Goal: Task Accomplishment & Management: Manage account settings

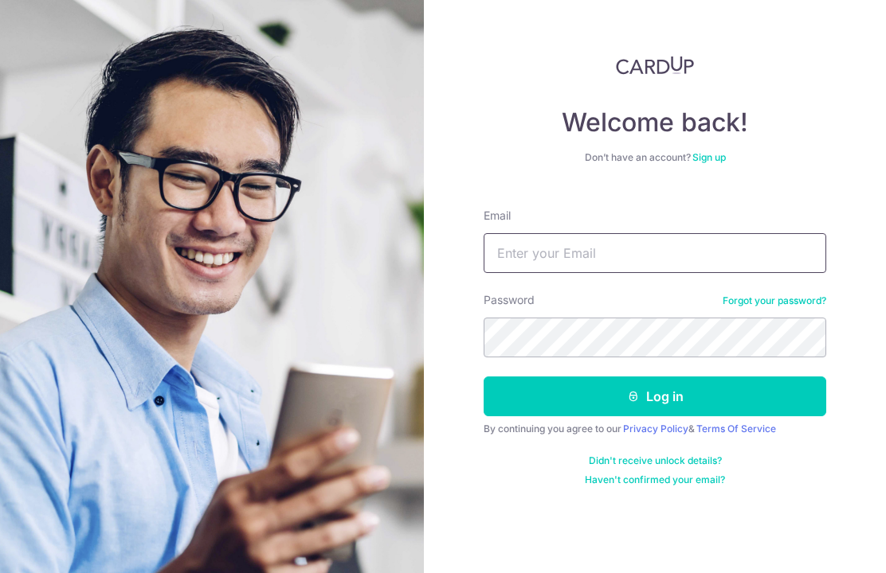
type input "[PERSON_NAME][EMAIL_ADDRESS][PERSON_NAME][DOMAIN_NAME]"
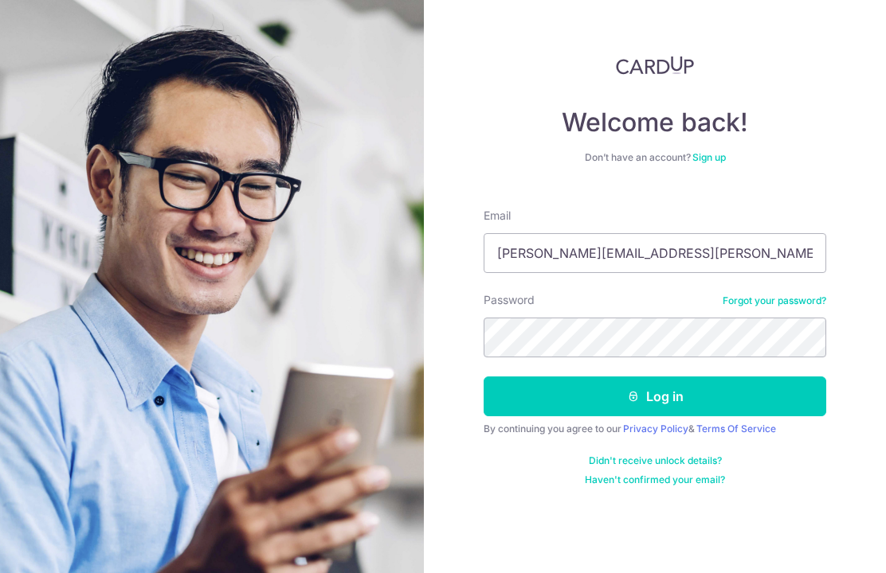
click at [655, 397] on button "Log in" at bounding box center [654, 397] width 342 height 40
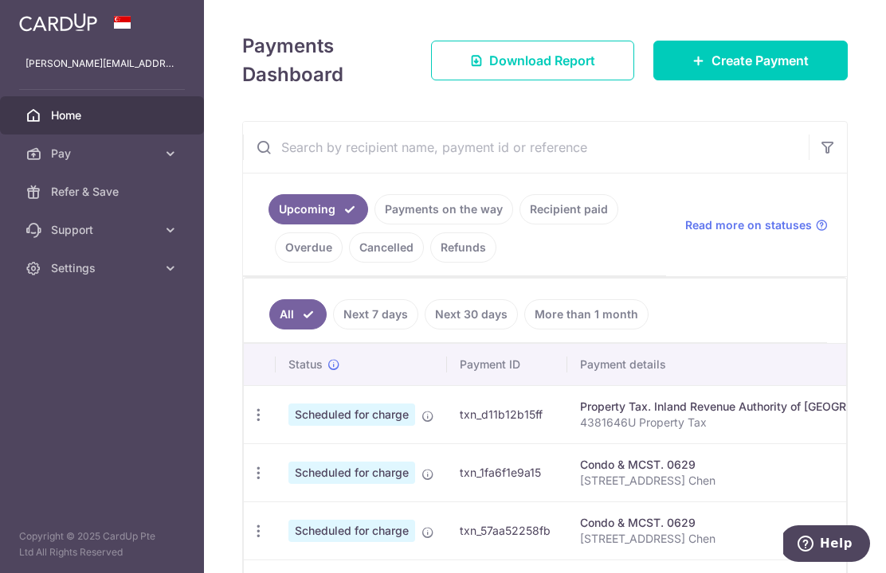
click at [519, 225] on link "Recipient paid" at bounding box center [568, 209] width 99 height 30
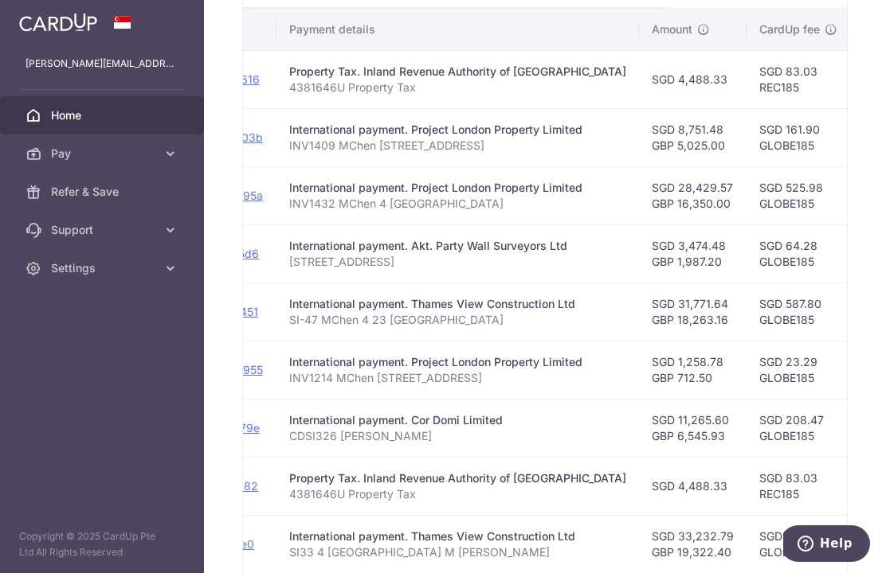
scroll to position [0, 251]
click at [204, 565] on div "× Pause Schedule Pause all future payments in this series Pause just this one p…" at bounding box center [545, 286] width 682 height 573
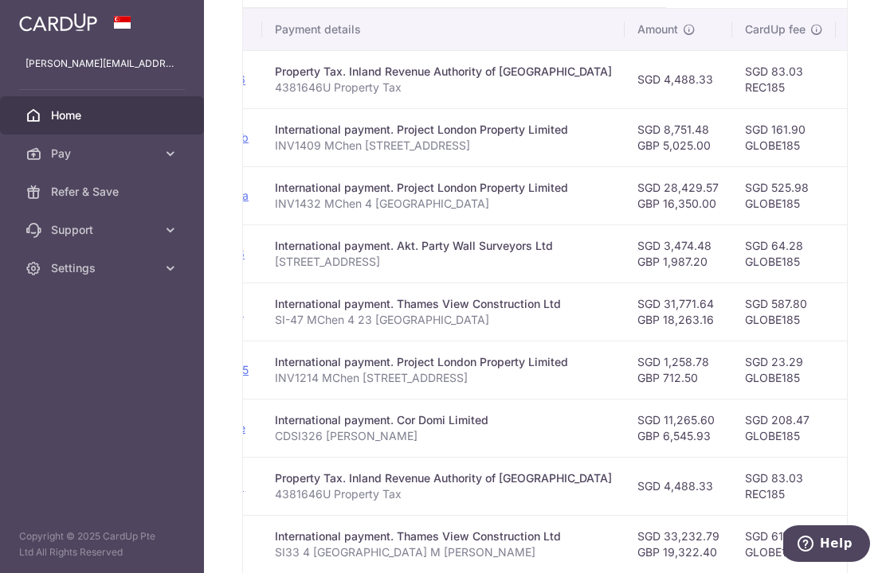
scroll to position [0, 267]
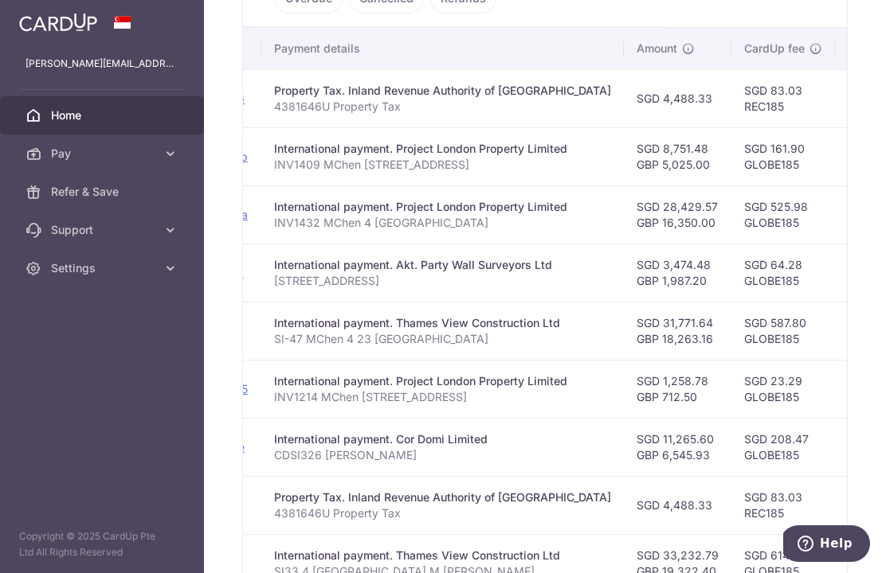
click at [204, 561] on div "× Pause Schedule Pause all future payments in this series Pause just this one p…" at bounding box center [545, 286] width 682 height 573
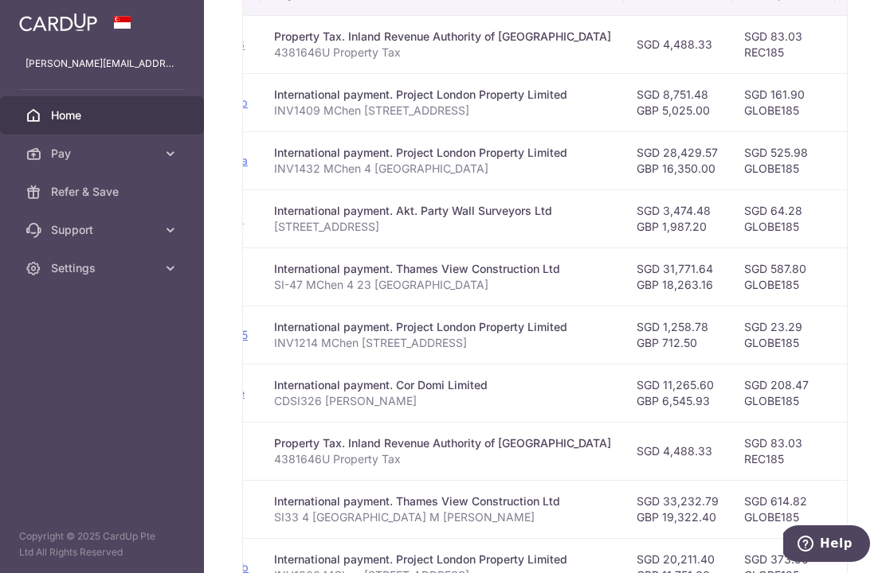
scroll to position [527, 0]
